Goal: Check status: Check status

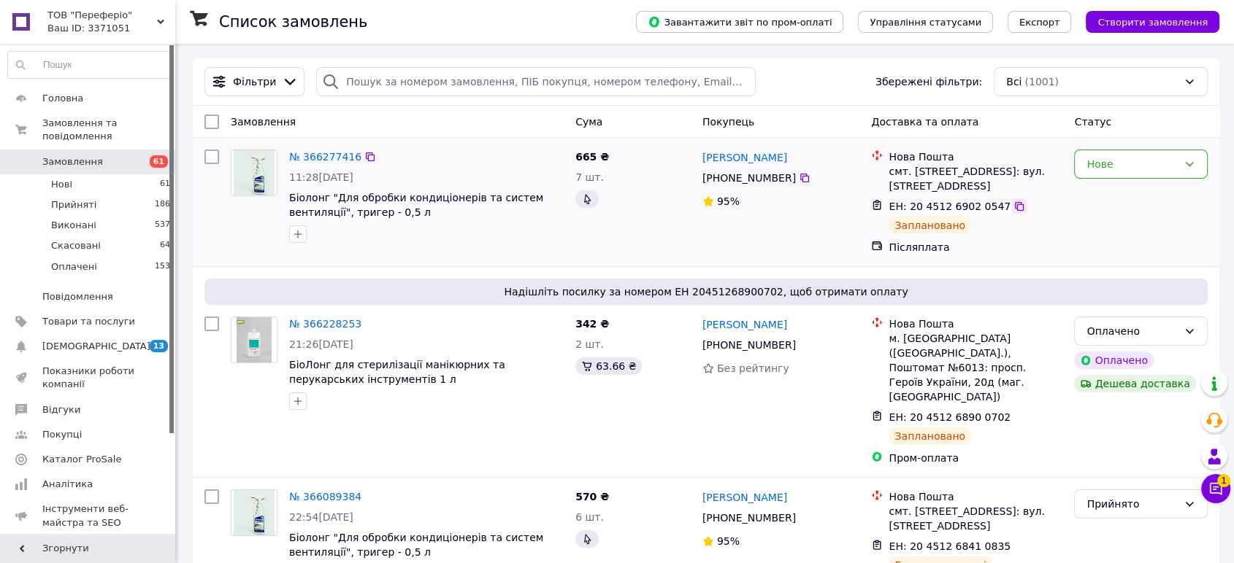
click at [1013, 201] on icon at bounding box center [1019, 207] width 12 height 12
click at [1013, 412] on icon at bounding box center [1019, 418] width 12 height 12
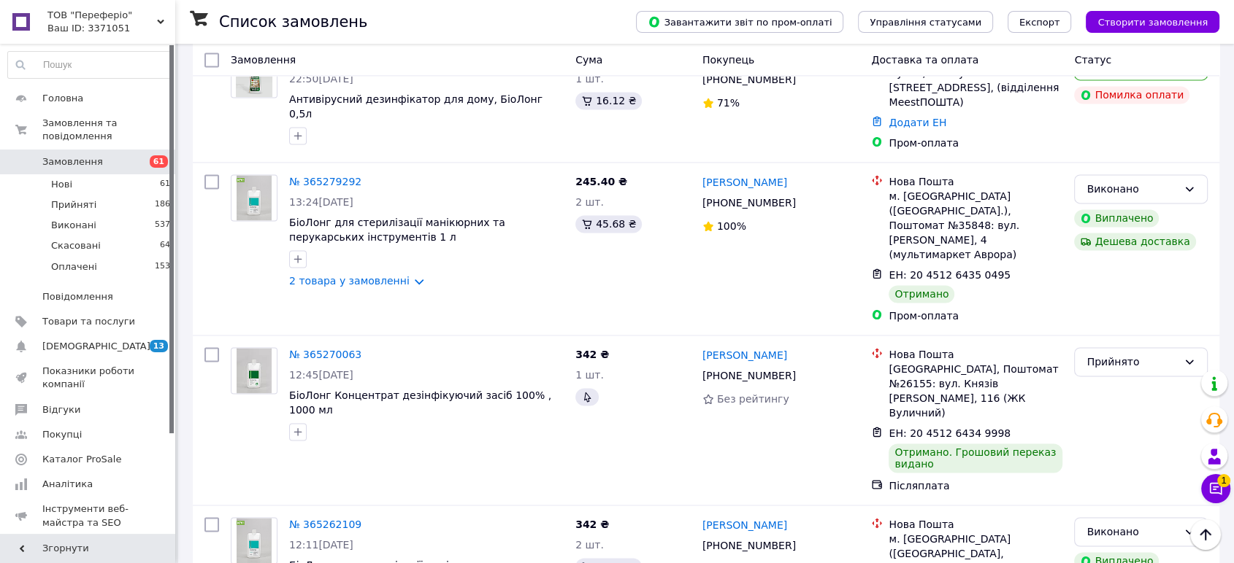
scroll to position [2409, 0]
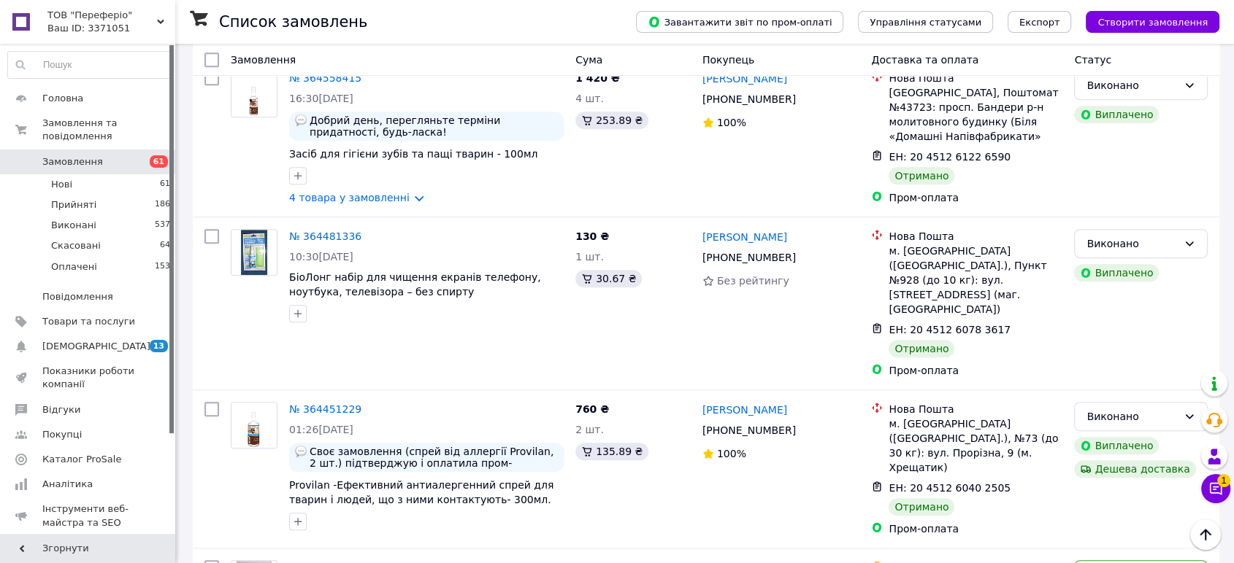
scroll to position [324, 0]
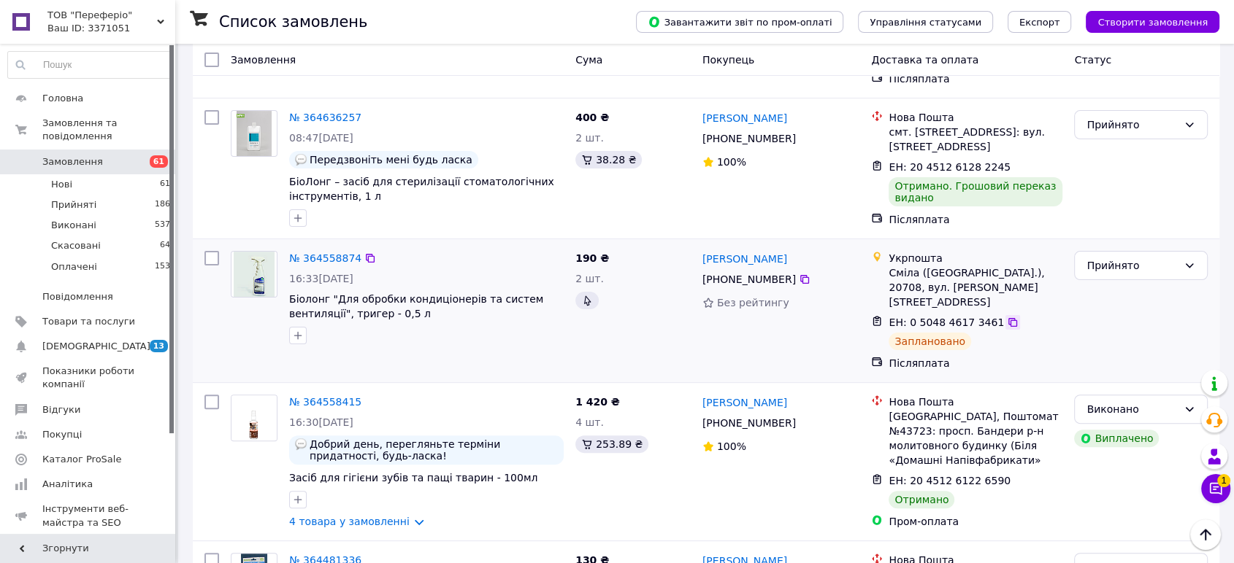
click at [1007, 317] on icon at bounding box center [1013, 323] width 12 height 12
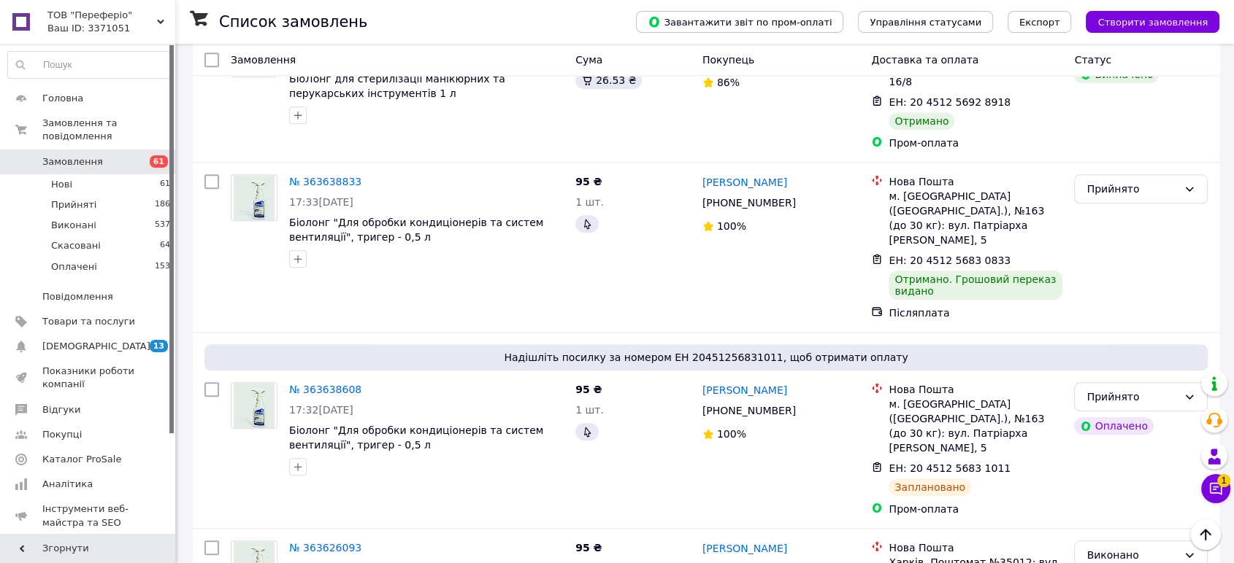
scroll to position [1541, 0]
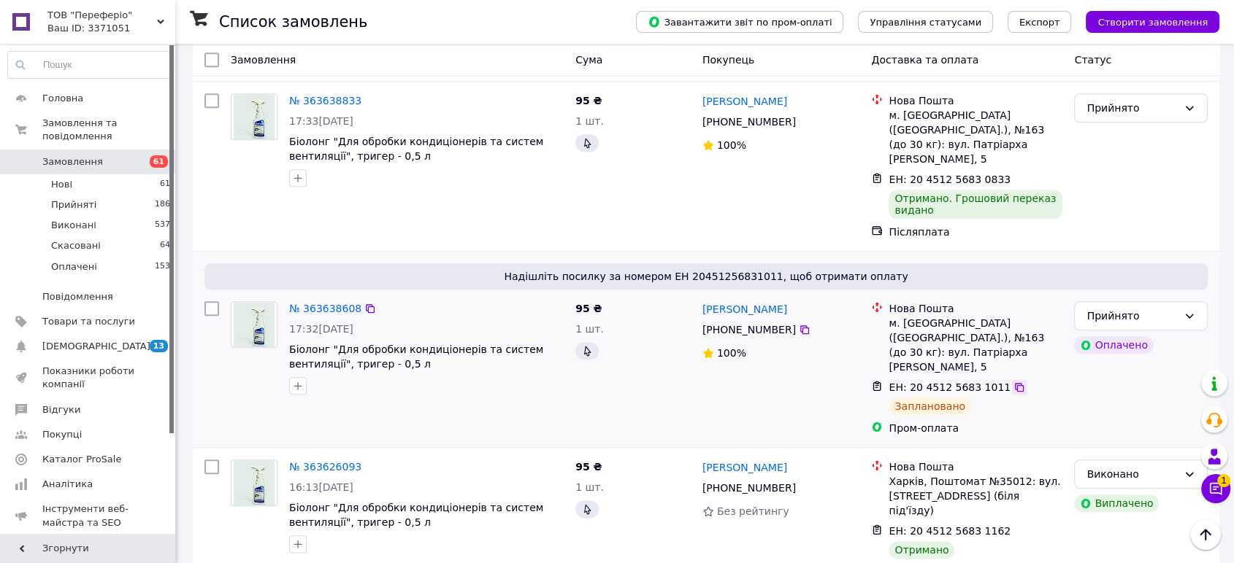
click at [1013, 382] on icon at bounding box center [1019, 388] width 12 height 12
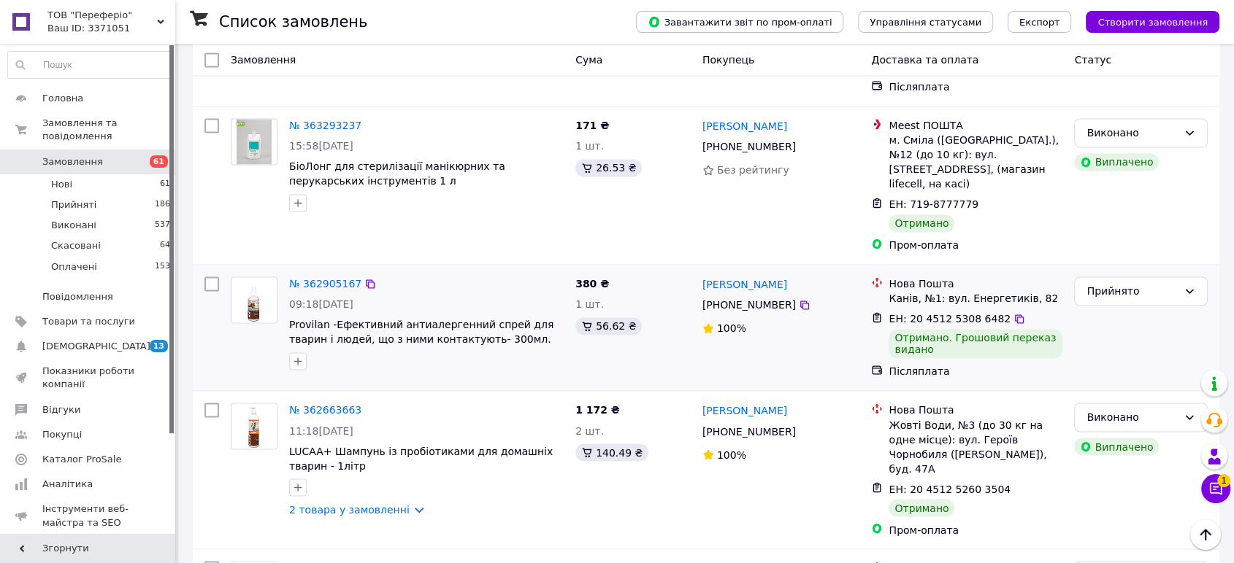
scroll to position [2479, 0]
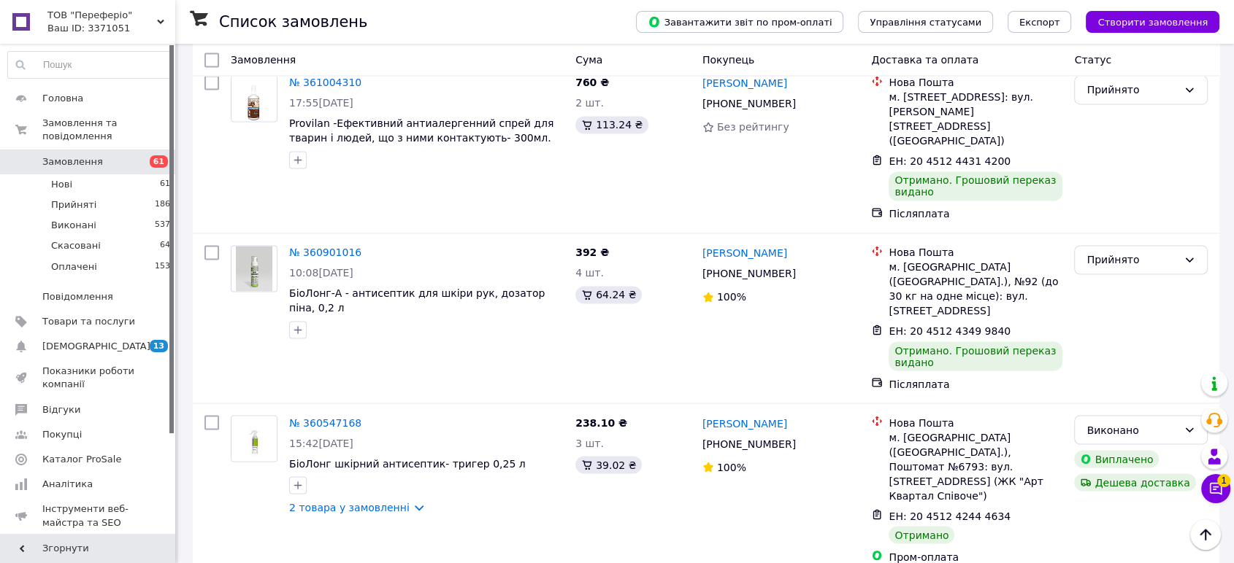
scroll to position [2438, 0]
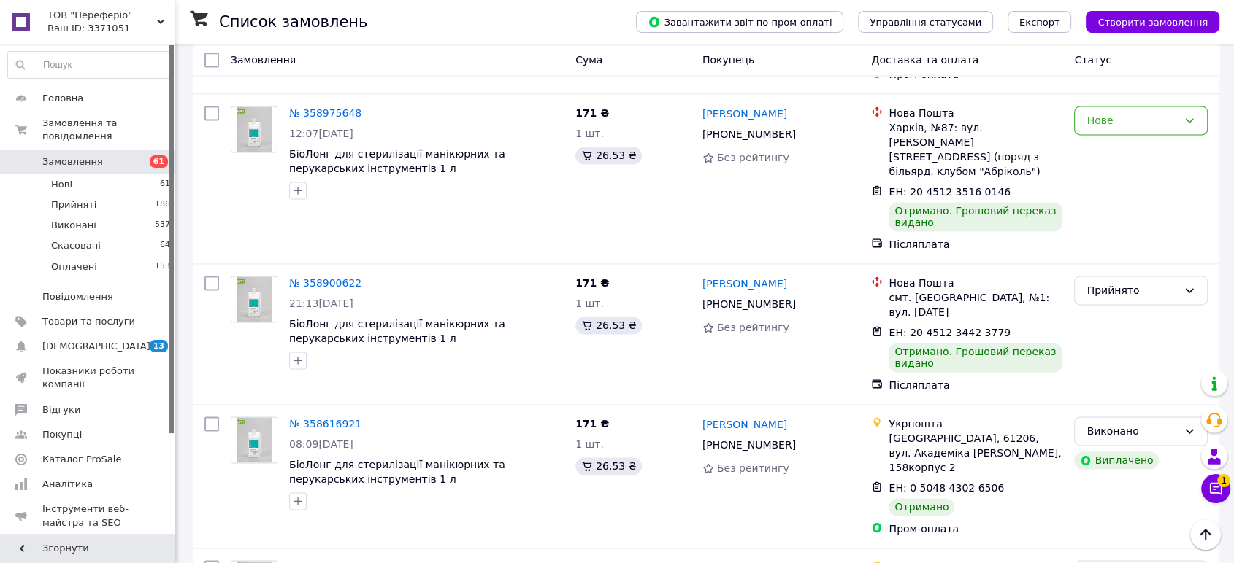
scroll to position [2368, 0]
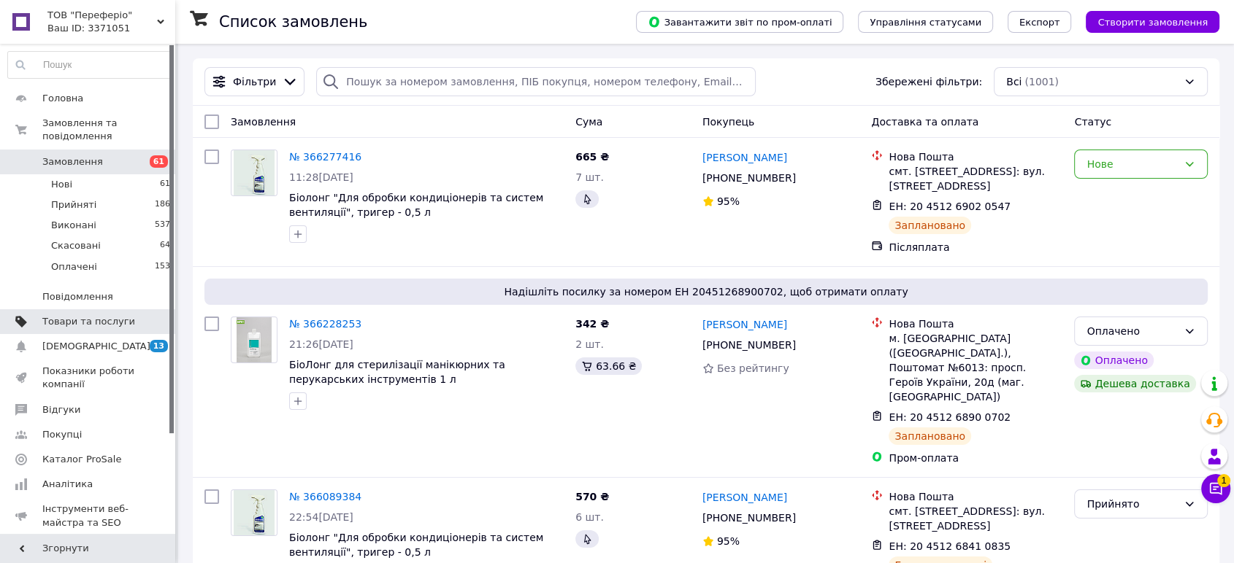
click at [92, 315] on span "Товари та послуги" at bounding box center [88, 321] width 93 height 13
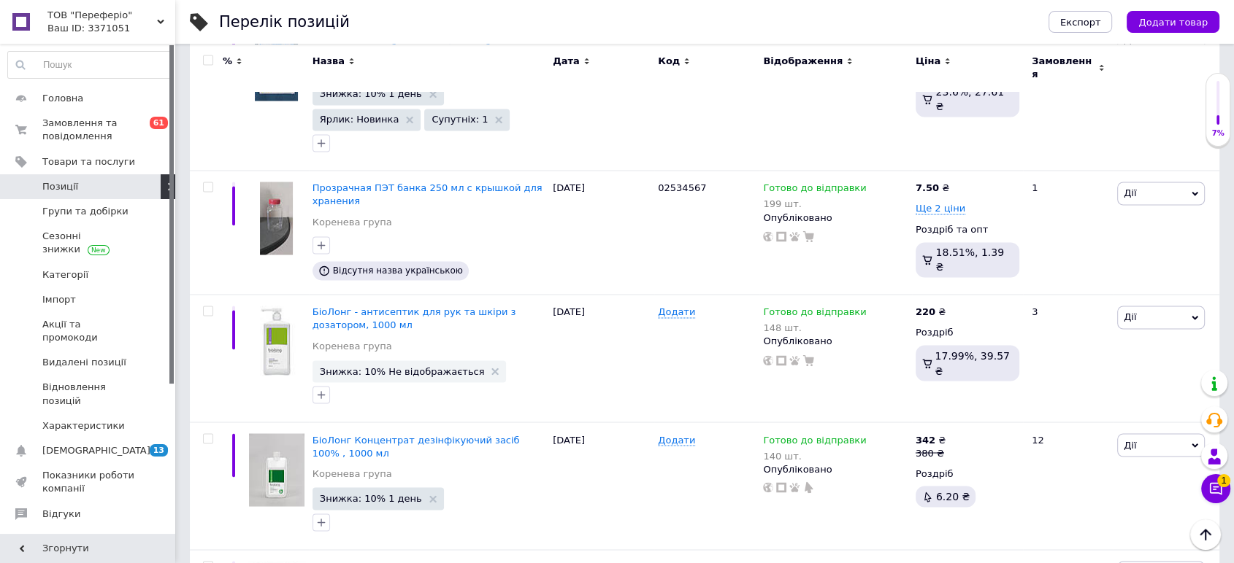
scroll to position [2266, 0]
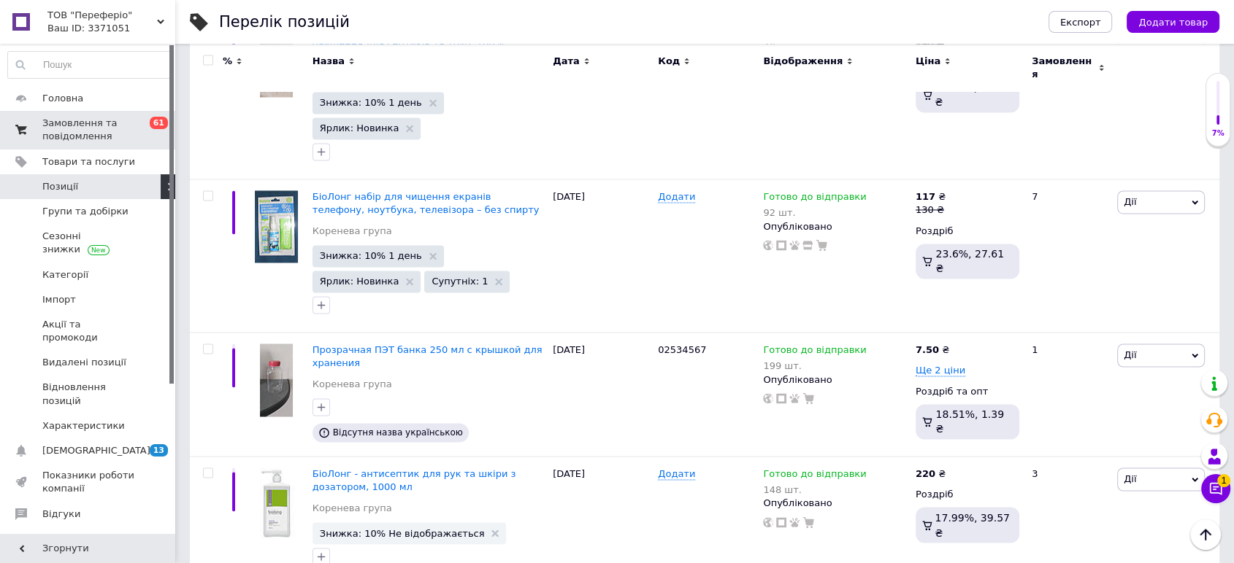
click at [89, 121] on span "Замовлення та повідомлення" at bounding box center [88, 130] width 93 height 26
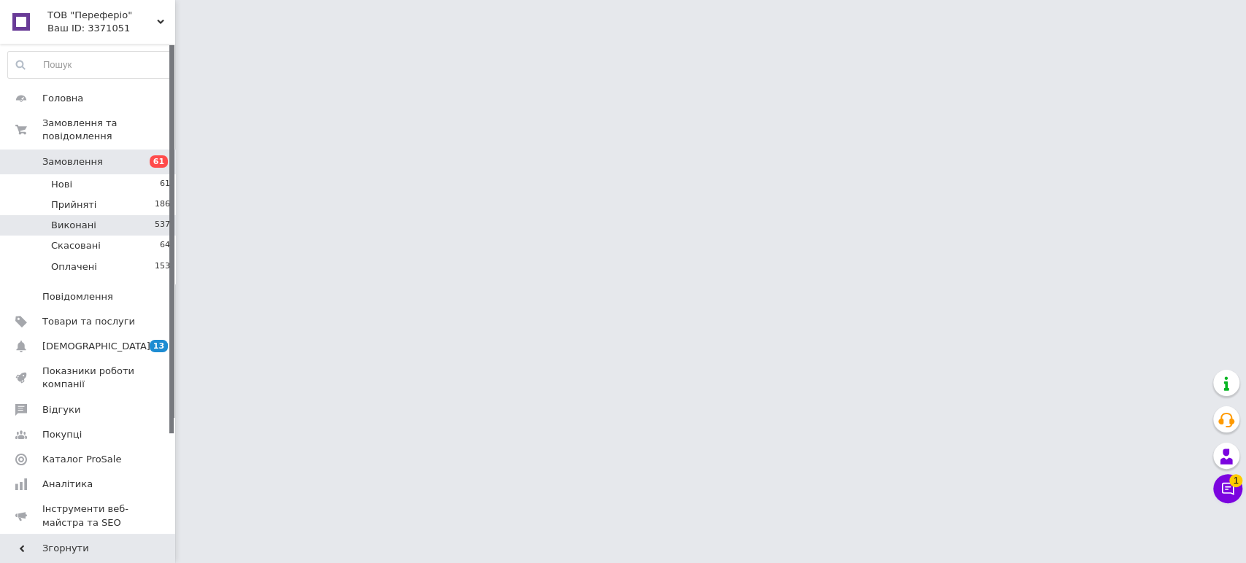
click at [96, 215] on li "Виконані 537" at bounding box center [89, 225] width 179 height 20
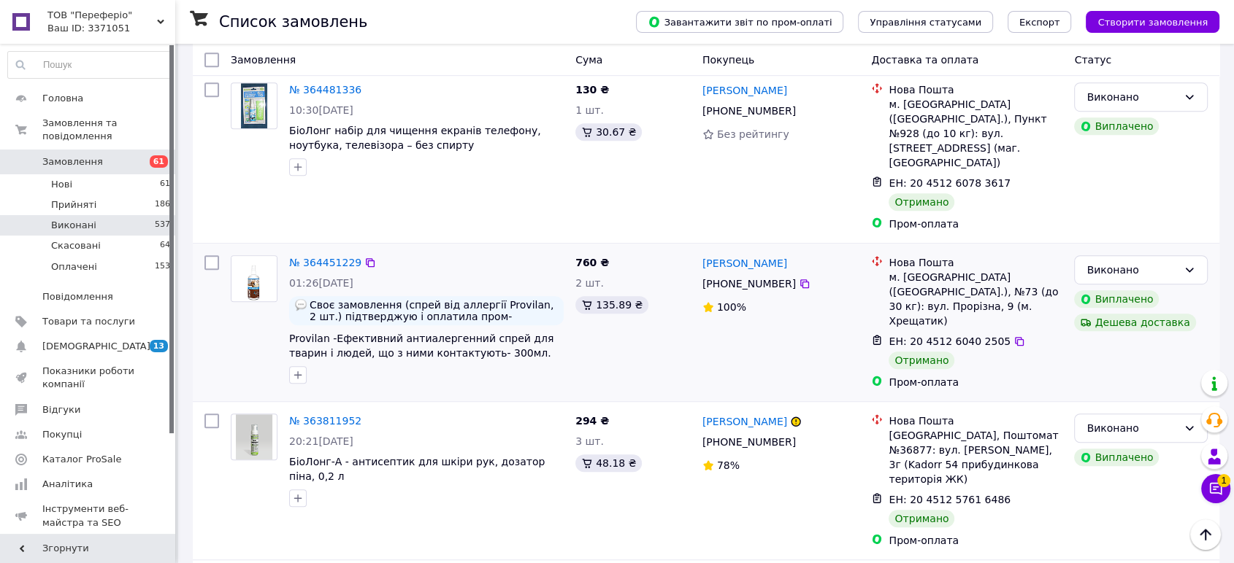
scroll to position [1054, 0]
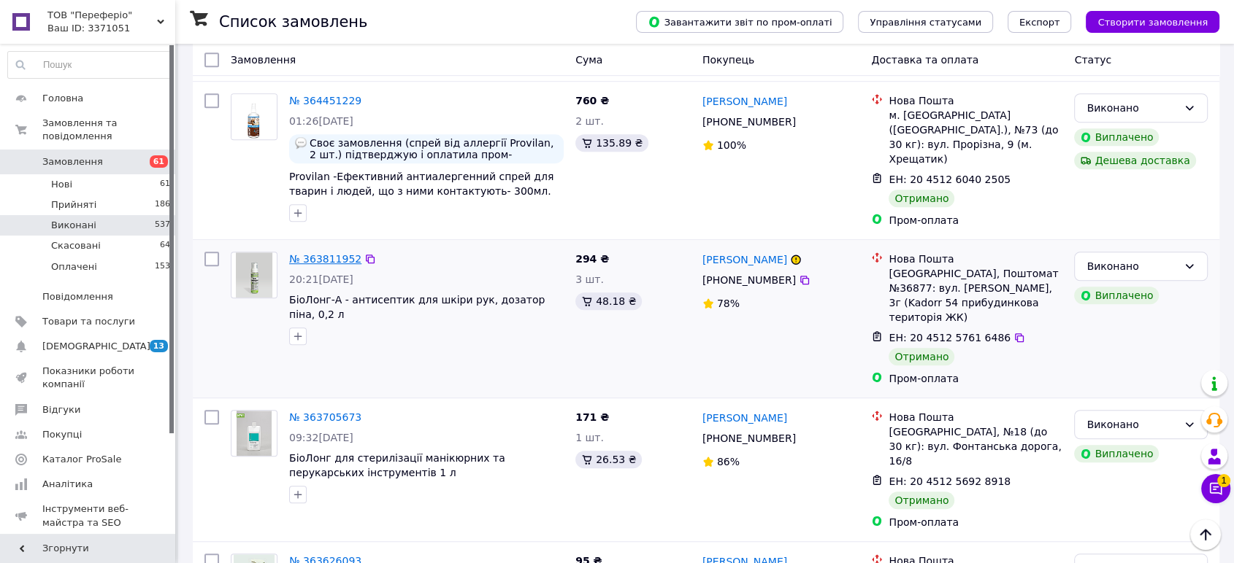
click at [309, 253] on link "№ 363811952" at bounding box center [325, 259] width 72 height 12
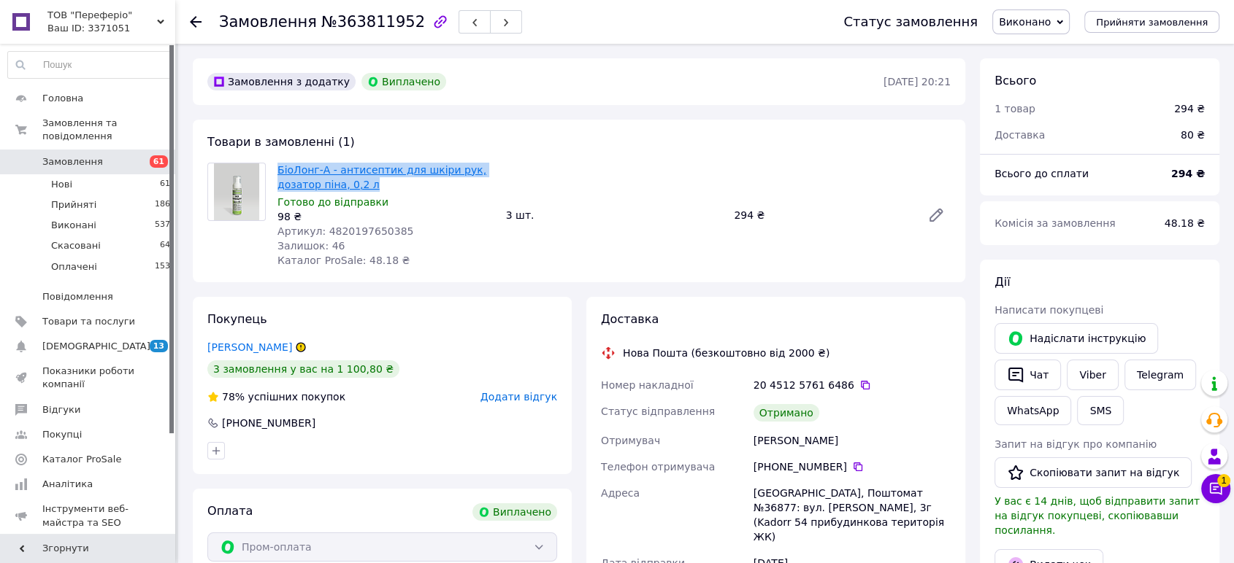
drag, startPoint x: 274, startPoint y: 166, endPoint x: 378, endPoint y: 175, distance: 104.8
click at [410, 182] on div "БіоЛонг-А - антисептик для шкіри рук, дозатор піна, 0,2 л Готово до відправки 9…" at bounding box center [386, 215] width 228 height 111
copy link "БіоЛонг-А - антисептик для шкіри рук, дозатор піна, 0,2 л"
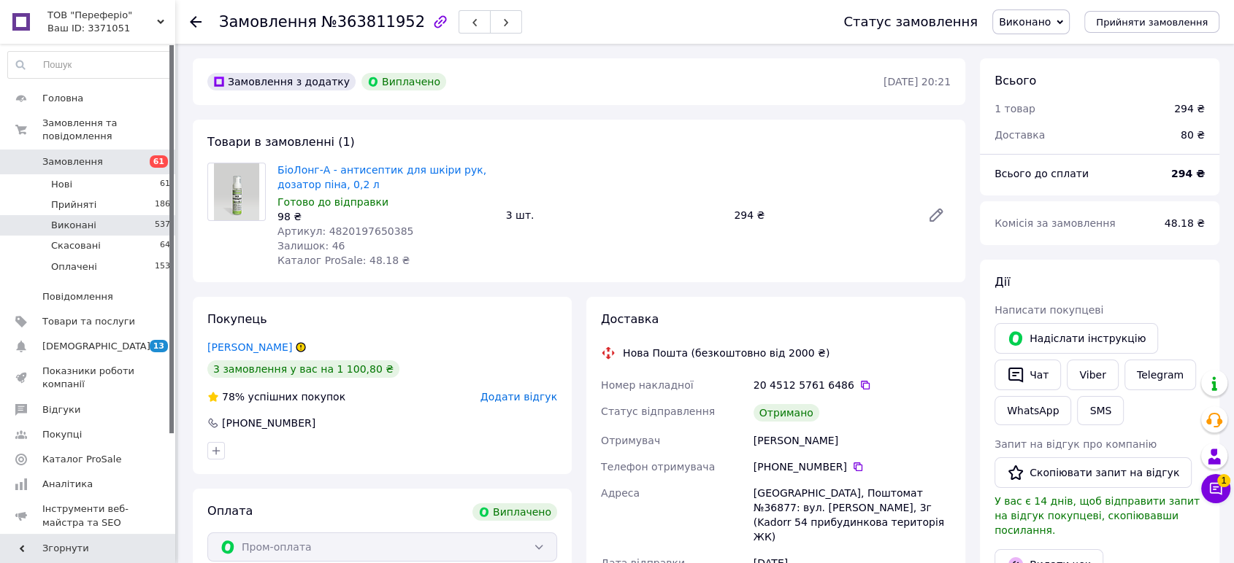
click at [79, 219] on span "Виконані" at bounding box center [73, 225] width 45 height 13
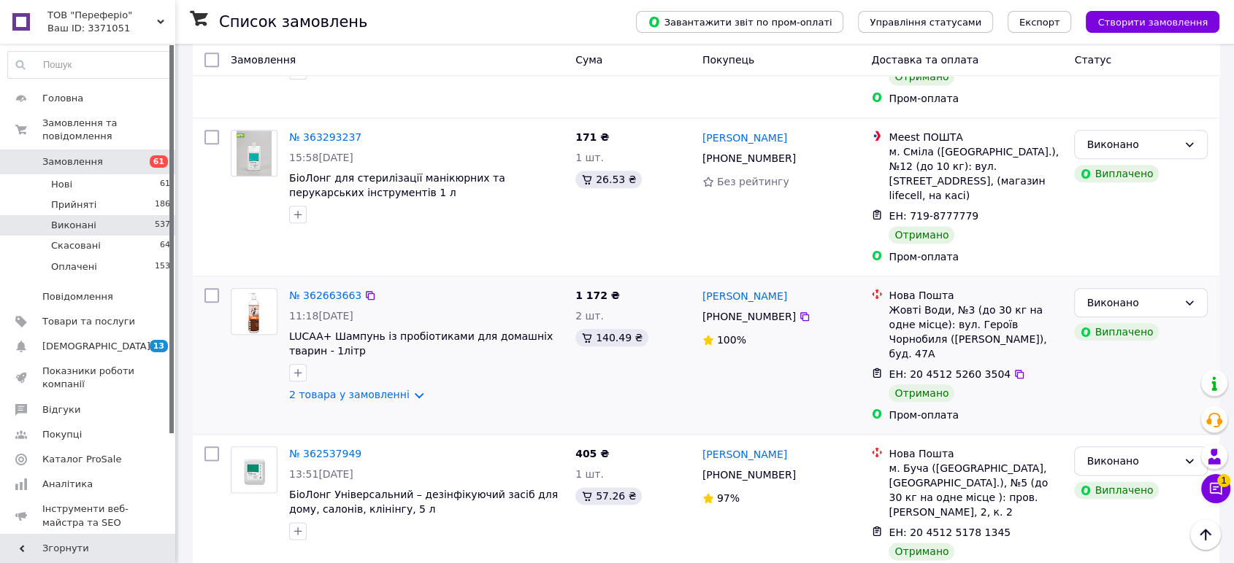
scroll to position [1703, 0]
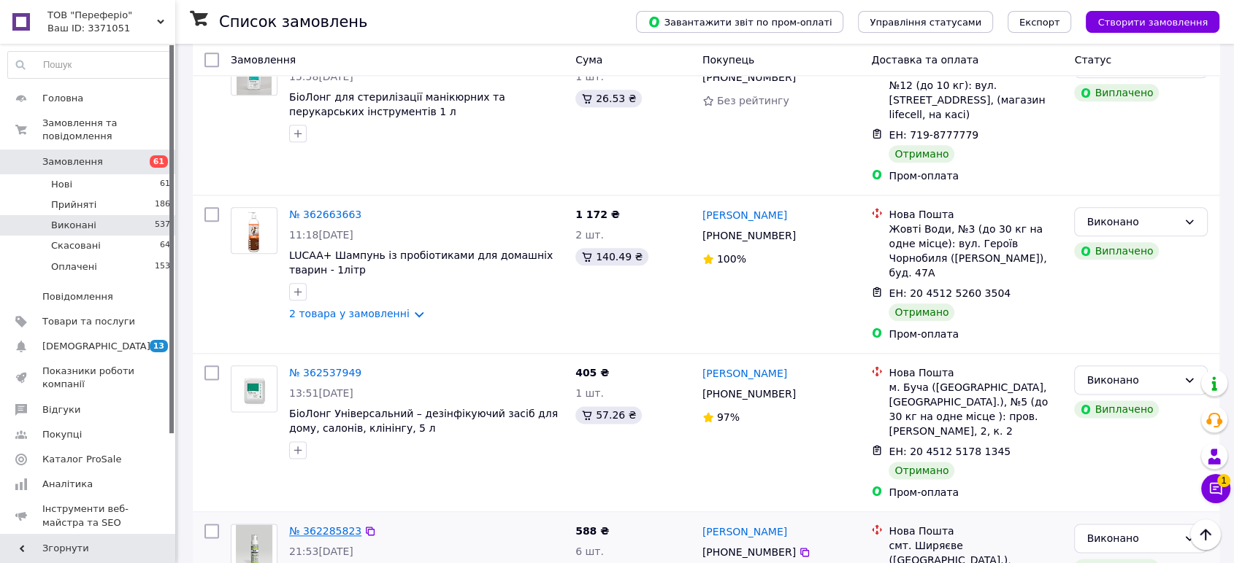
click at [329, 526] on link "№ 362285823" at bounding box center [325, 532] width 72 height 12
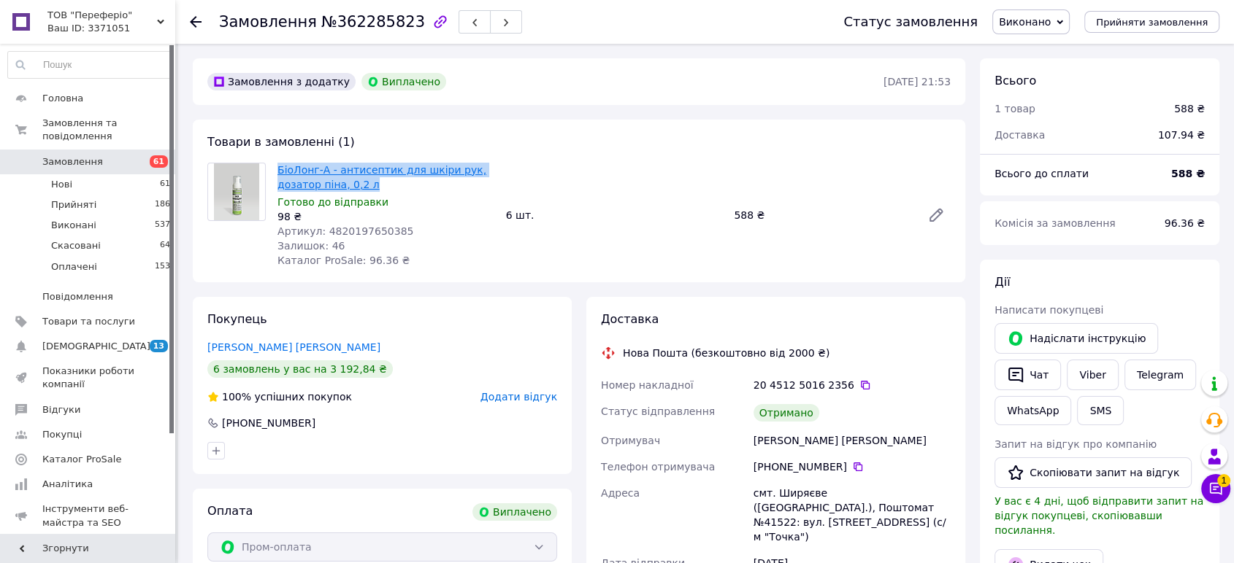
drag, startPoint x: 269, startPoint y: 164, endPoint x: 367, endPoint y: 174, distance: 99.0
click at [379, 185] on div "БіоЛонг-А - антисептик для шкіри рук, дозатор піна, 0,2 л Готово до відправки 9…" at bounding box center [578, 215] width 755 height 105
copy div "БіоЛонг-А - антисептик для шкіри рук, дозатор піна, 0,2 л"
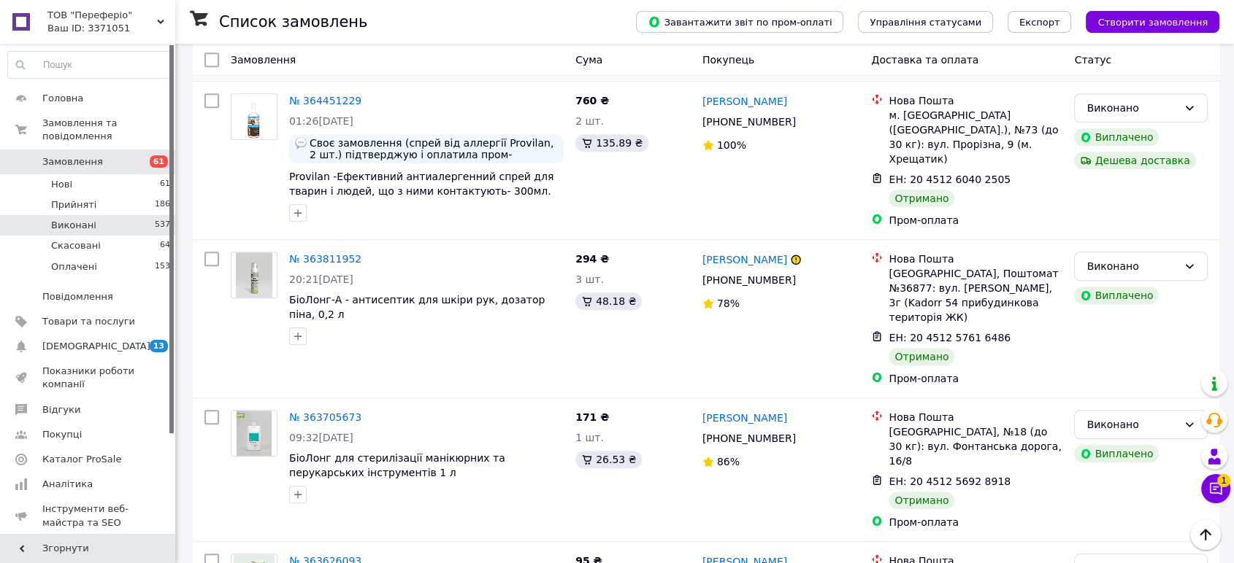
scroll to position [1378, 0]
